Goal: Information Seeking & Learning: Learn about a topic

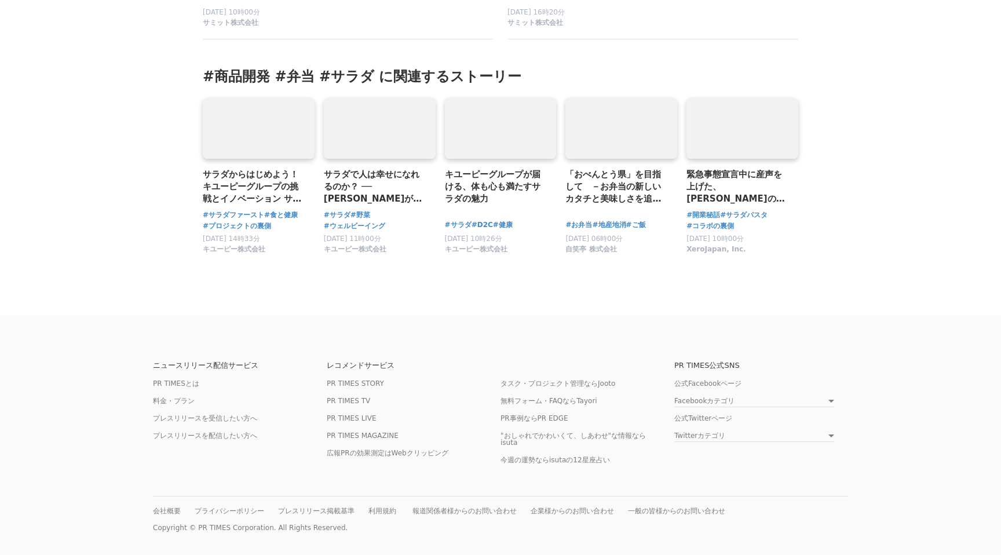
scroll to position [4112, 0]
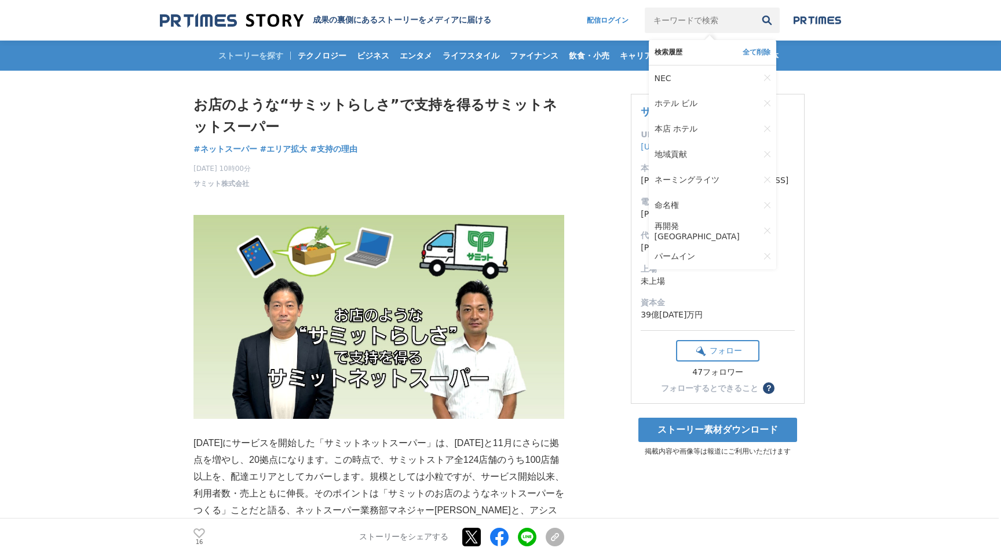
click at [713, 24] on input "キーワードで検索" at bounding box center [700, 20] width 110 height 25
type input "小売店"
click at [755, 8] on button "検索" at bounding box center [767, 20] width 25 height 25
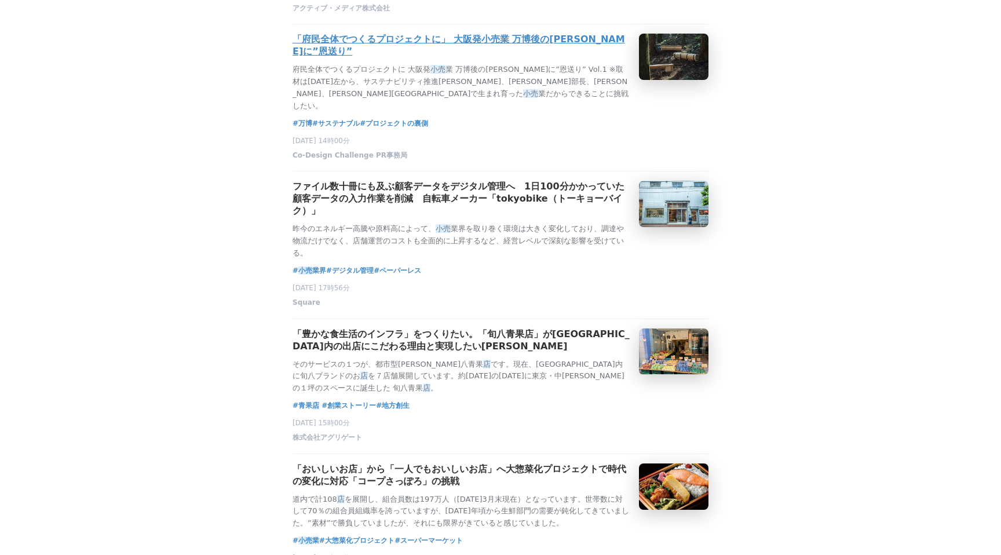
scroll to position [942, 0]
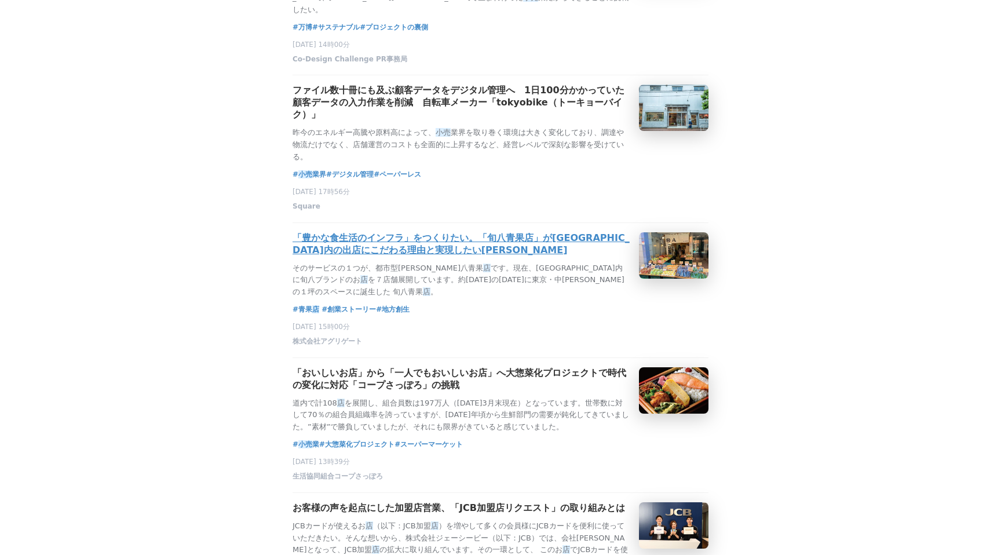
click at [380, 234] on h3 "「豊かな食生活のインフラ」をつくりたい。「旬八青果店」が東京都内の出店にこだわる理由と実現したい未来" at bounding box center [461, 244] width 337 height 24
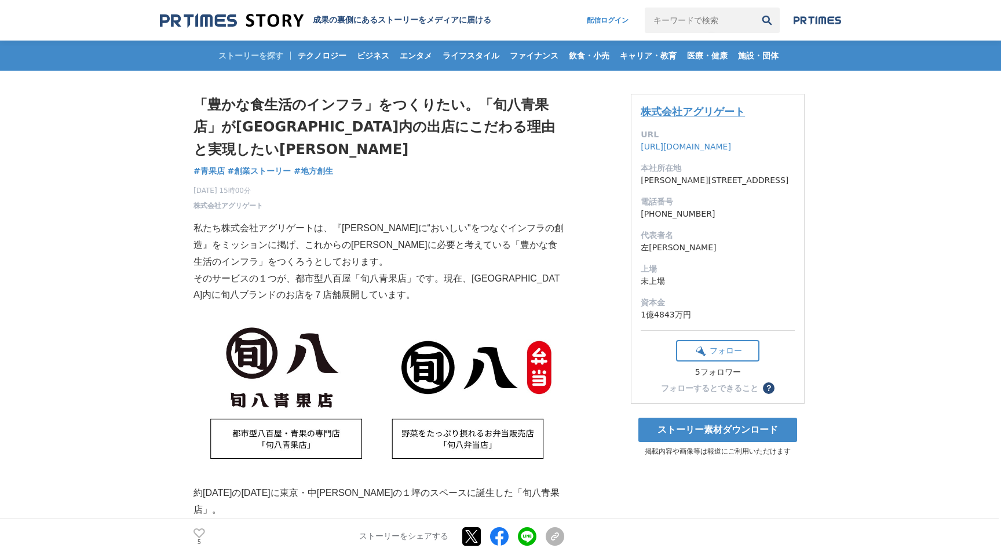
click at [676, 113] on link "株式会社アグリゲート" at bounding box center [693, 111] width 104 height 12
click at [704, 110] on link "株式会社アグリゲート" at bounding box center [693, 111] width 104 height 12
